Goal: Task Accomplishment & Management: Use online tool/utility

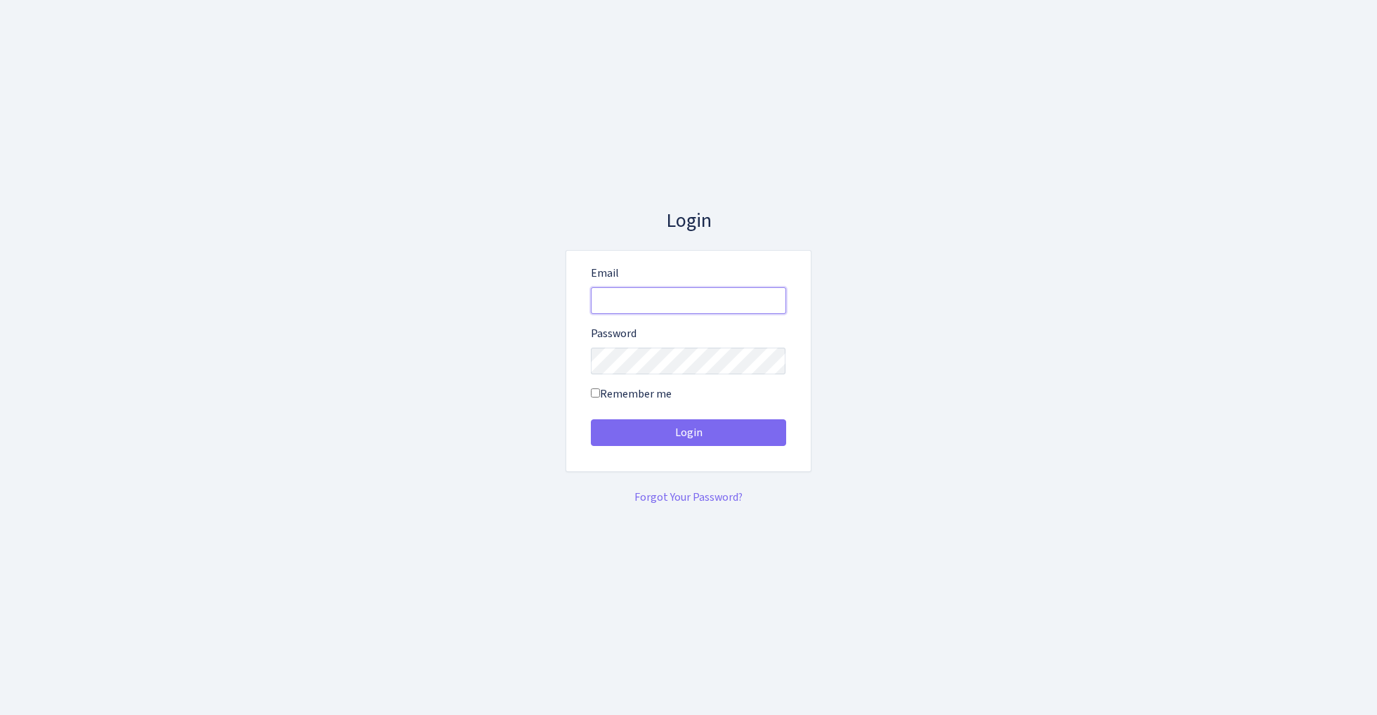
type input "[EMAIL_ADDRESS][DOMAIN_NAME]"
click at [688, 433] on button "Login" at bounding box center [688, 433] width 195 height 27
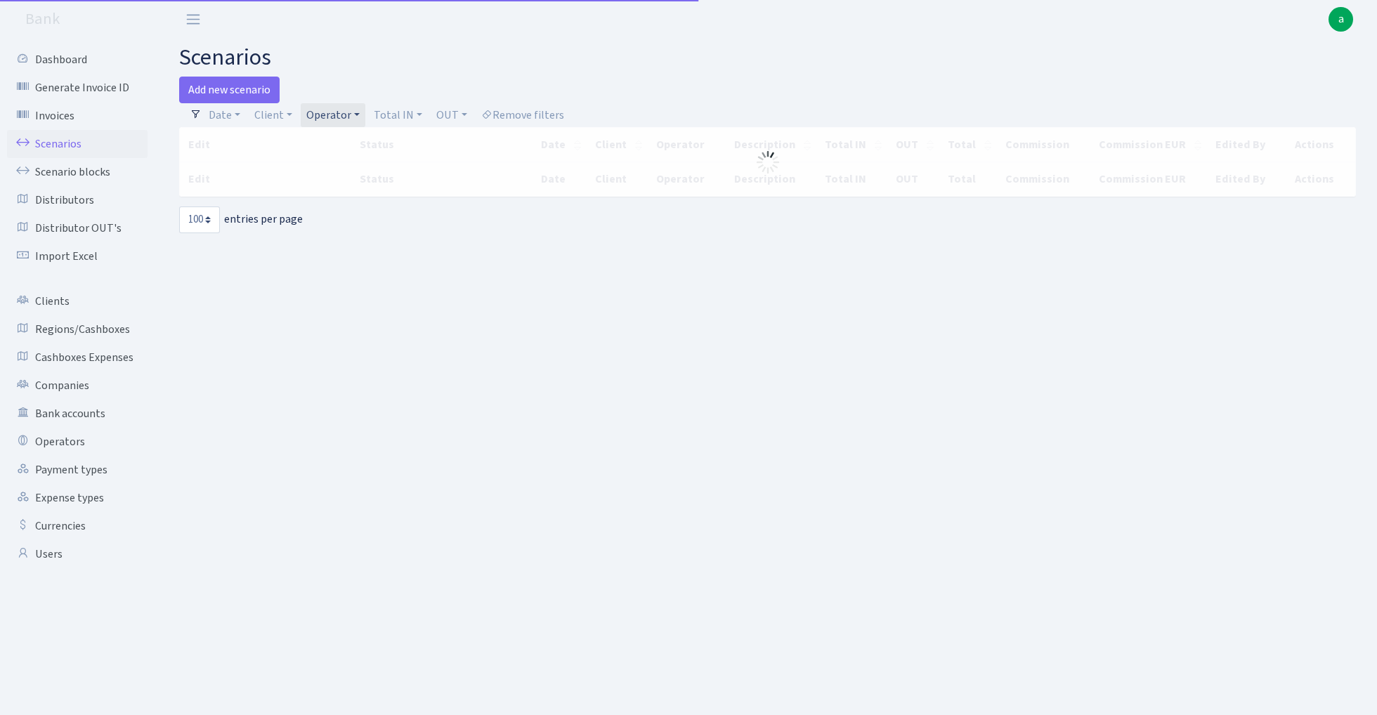
select select "100"
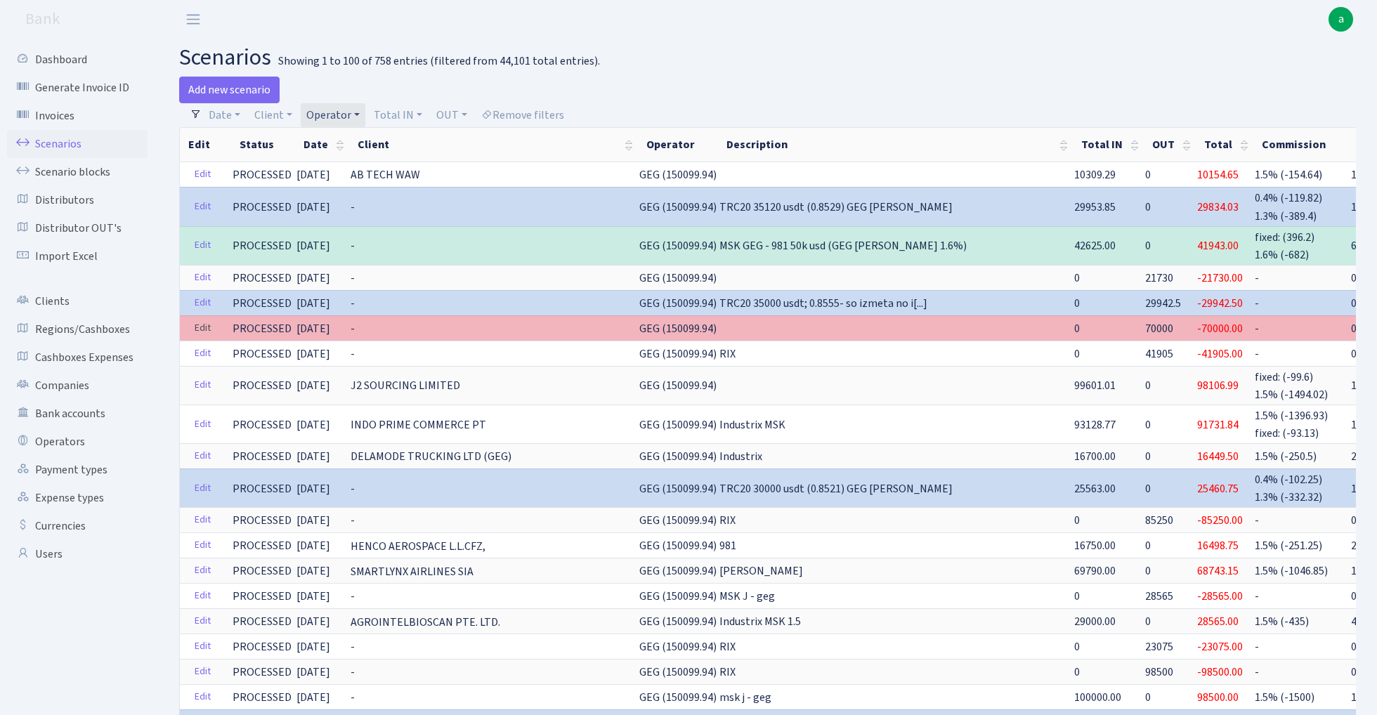
click at [201, 325] on link "Edit" at bounding box center [202, 329] width 29 height 22
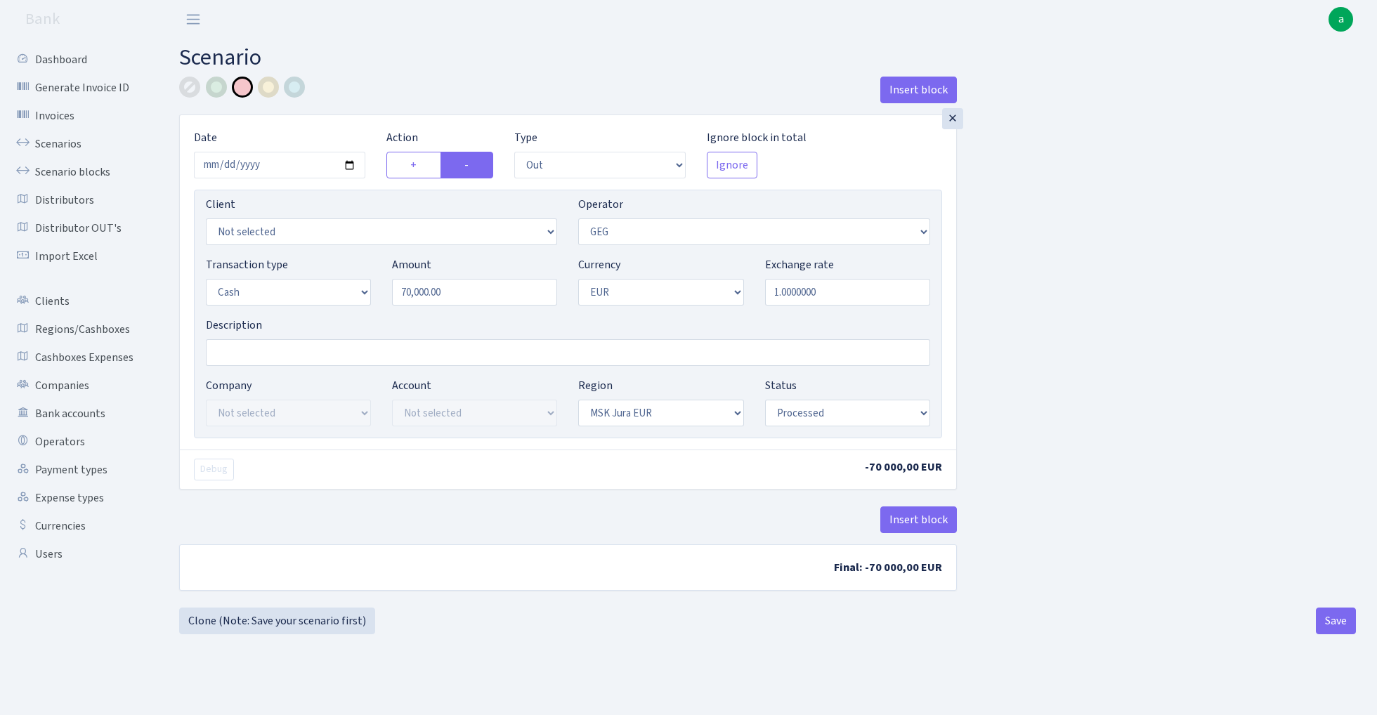
select select "out"
select select "65"
select select "1"
select select "16"
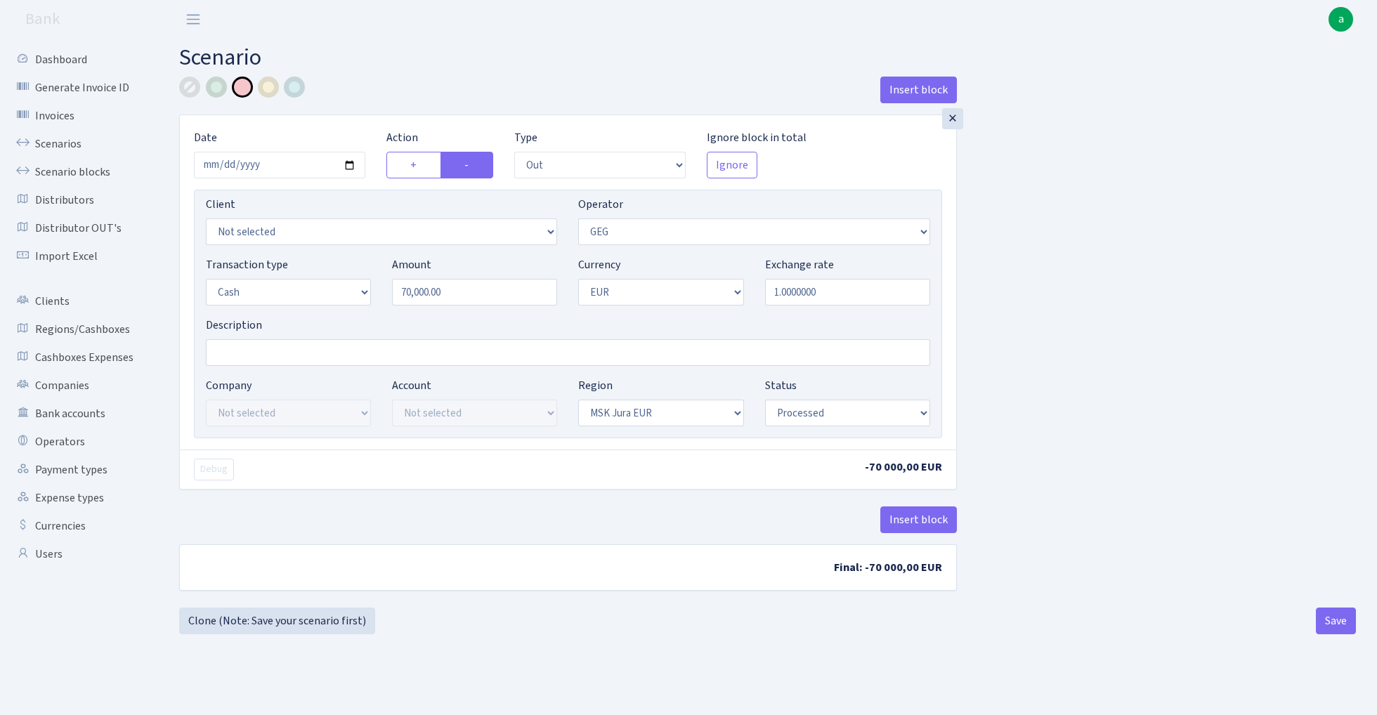
select select "processed"
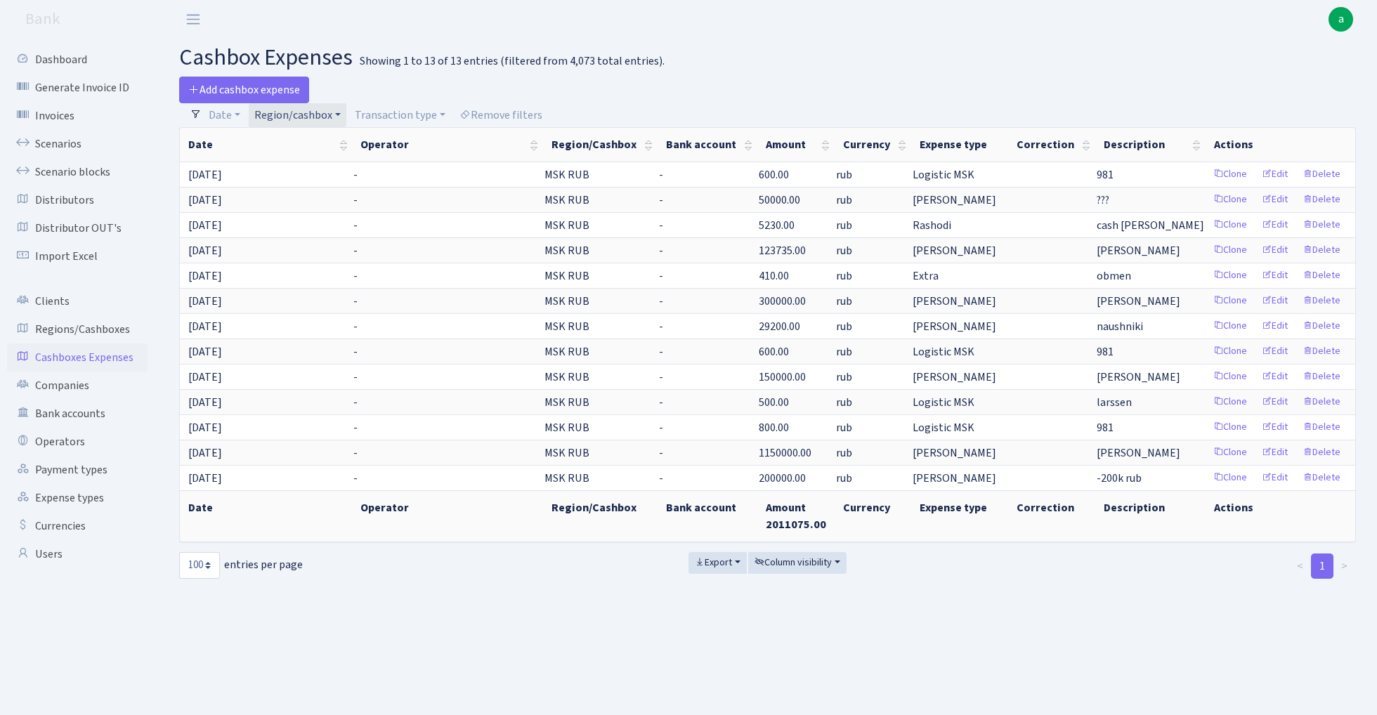
select select "100"
click at [86, 170] on link "Scenario blocks" at bounding box center [77, 172] width 141 height 28
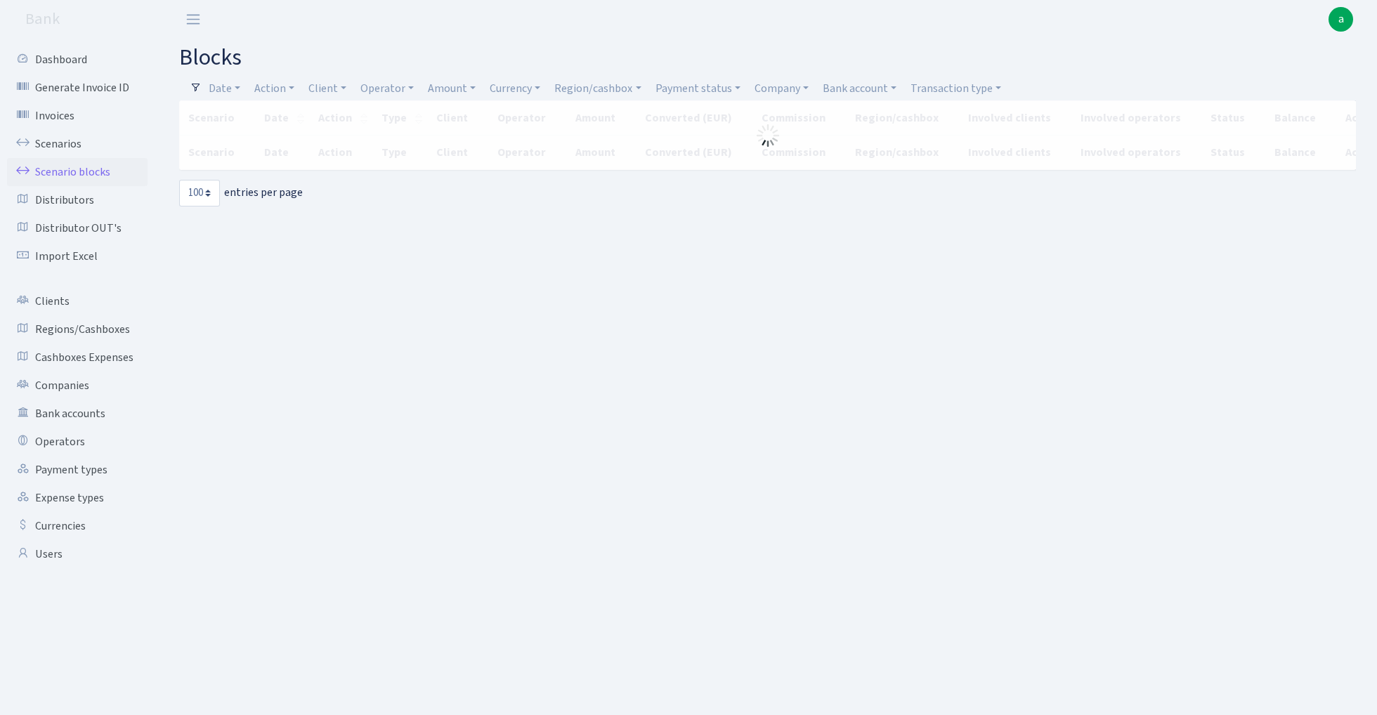
select select "100"
click at [392, 86] on link "Operator" at bounding box center [387, 89] width 65 height 24
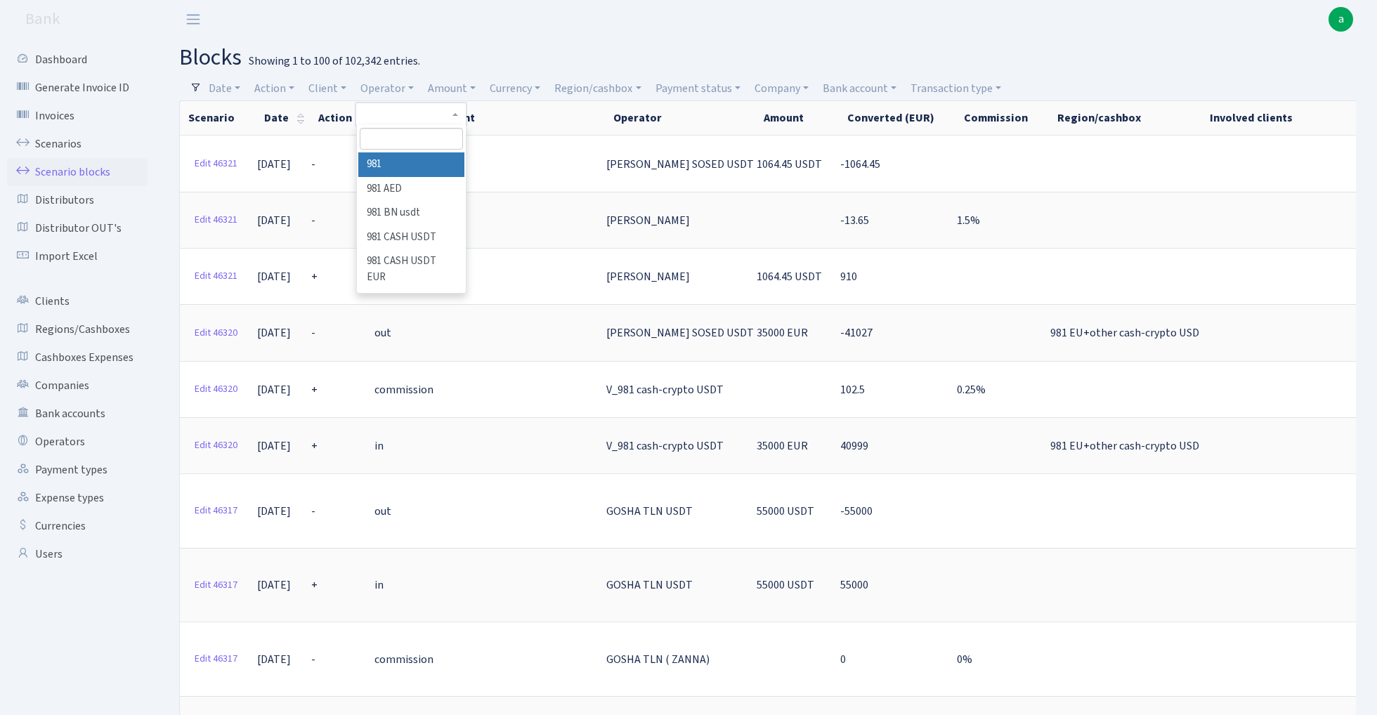
click at [398, 141] on input "search" at bounding box center [411, 139] width 103 height 22
type input "geg"
click at [431, 159] on li "GEG" at bounding box center [411, 164] width 106 height 25
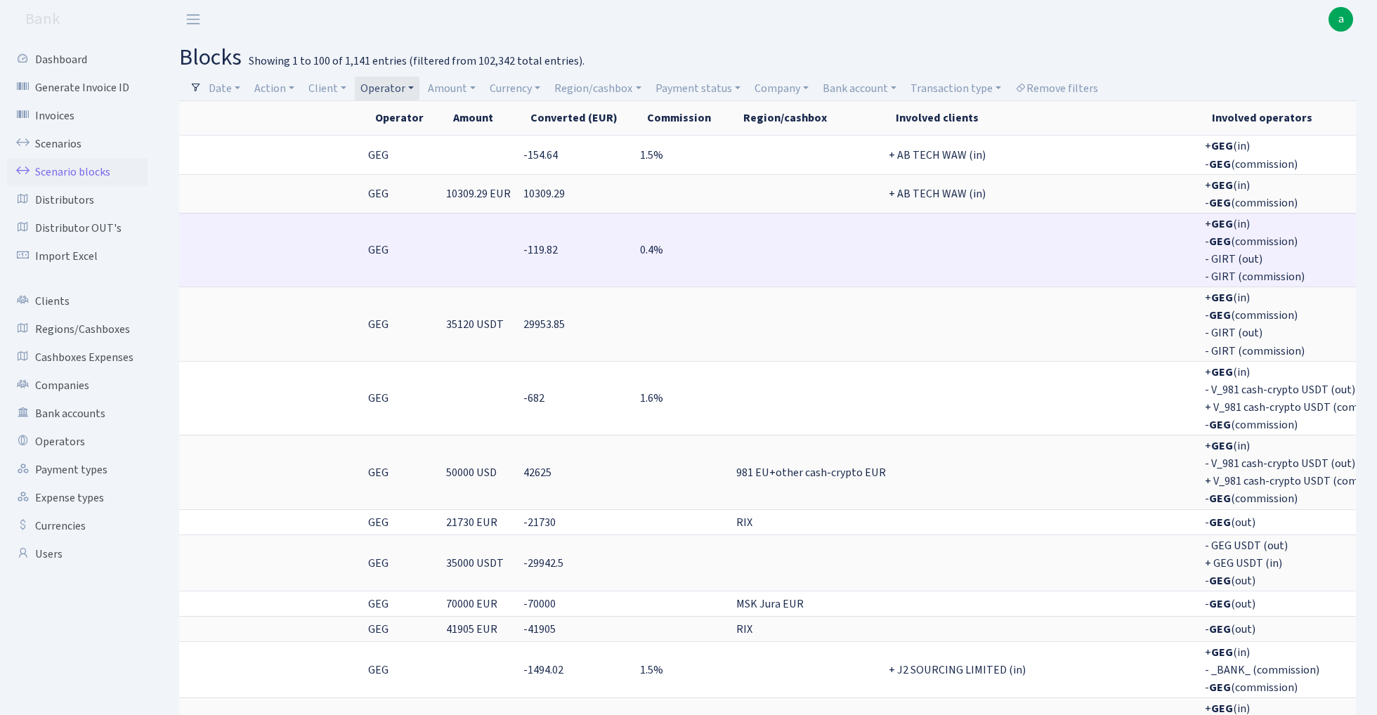
scroll to position [0, 356]
